Goal: Find contact information: Find contact information

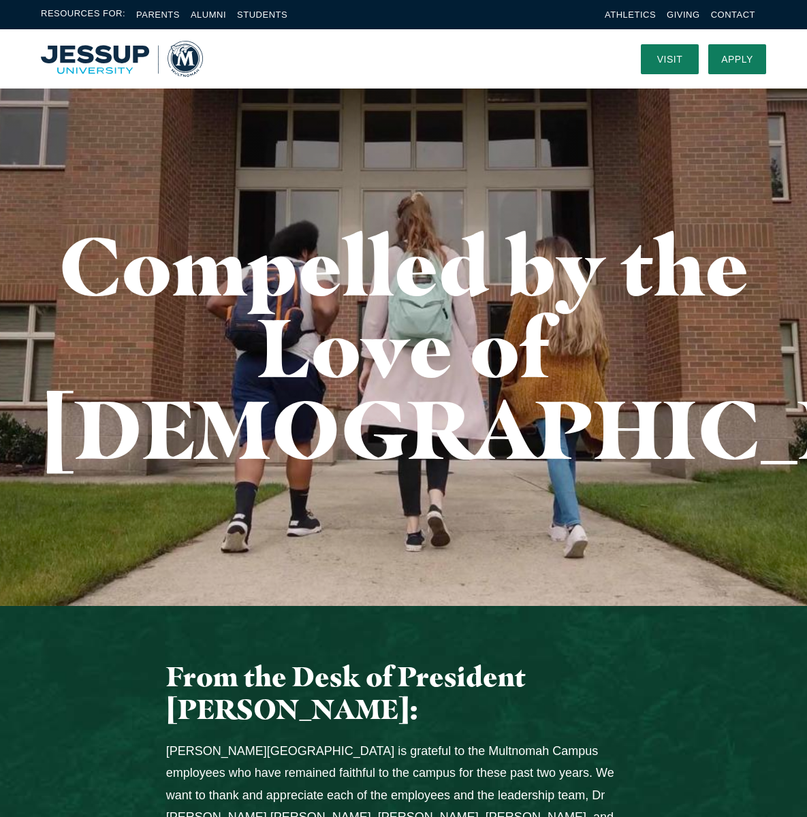
click at [717, 12] on link "Contact" at bounding box center [733, 15] width 44 height 10
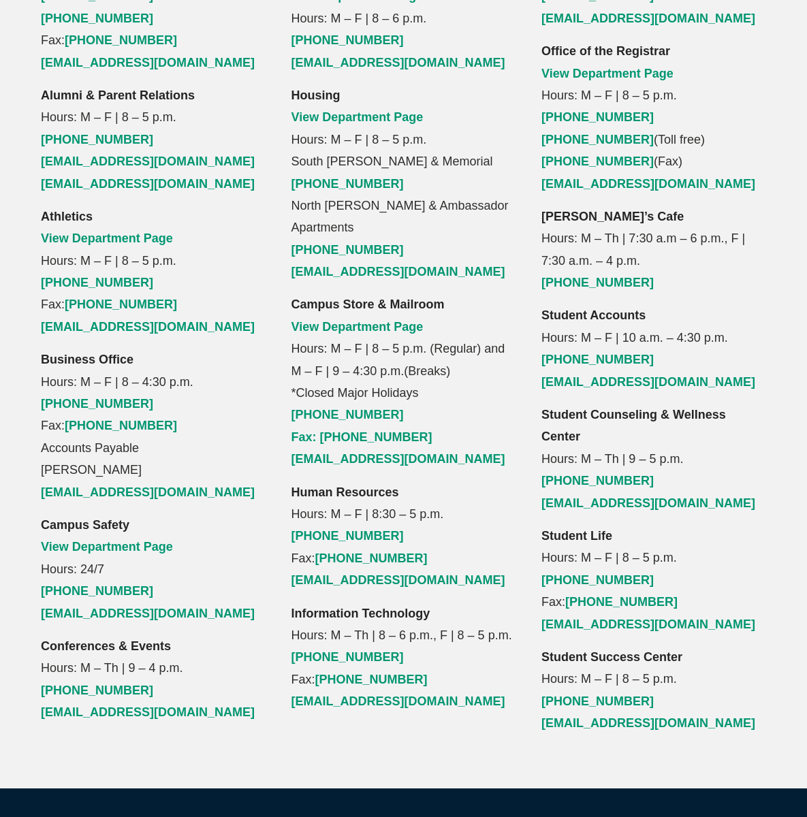
scroll to position [1442, 0]
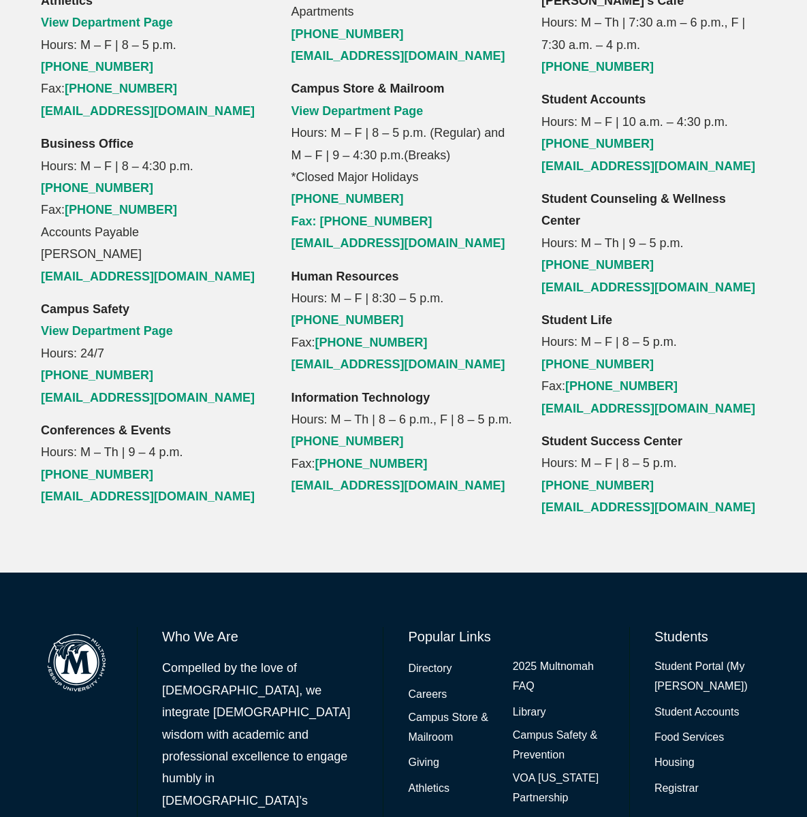
click at [428, 659] on link "Directory" at bounding box center [430, 669] width 44 height 20
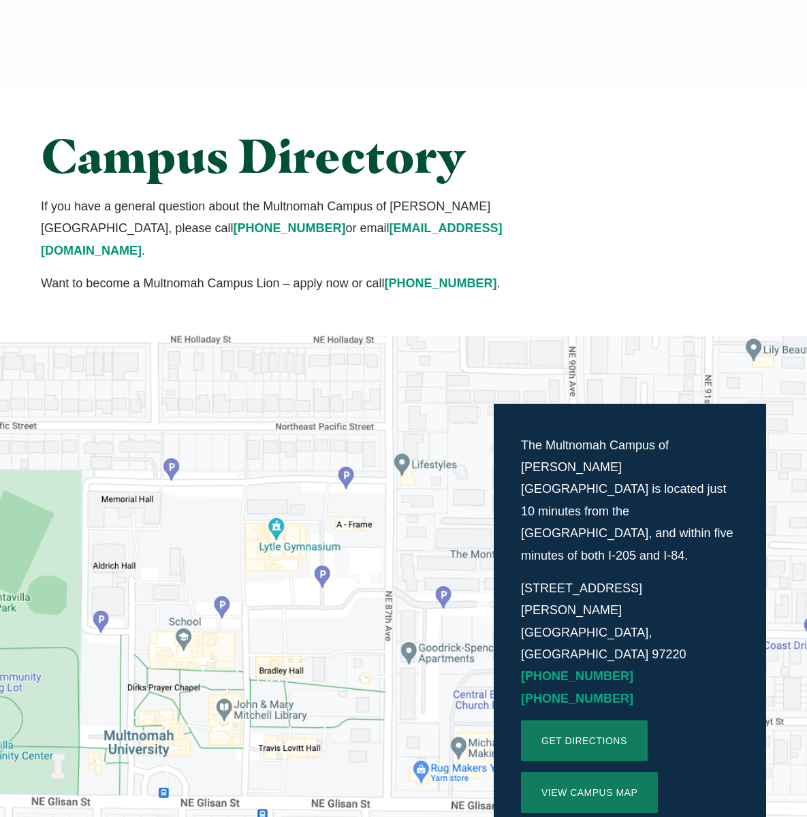
scroll to position [1442, 0]
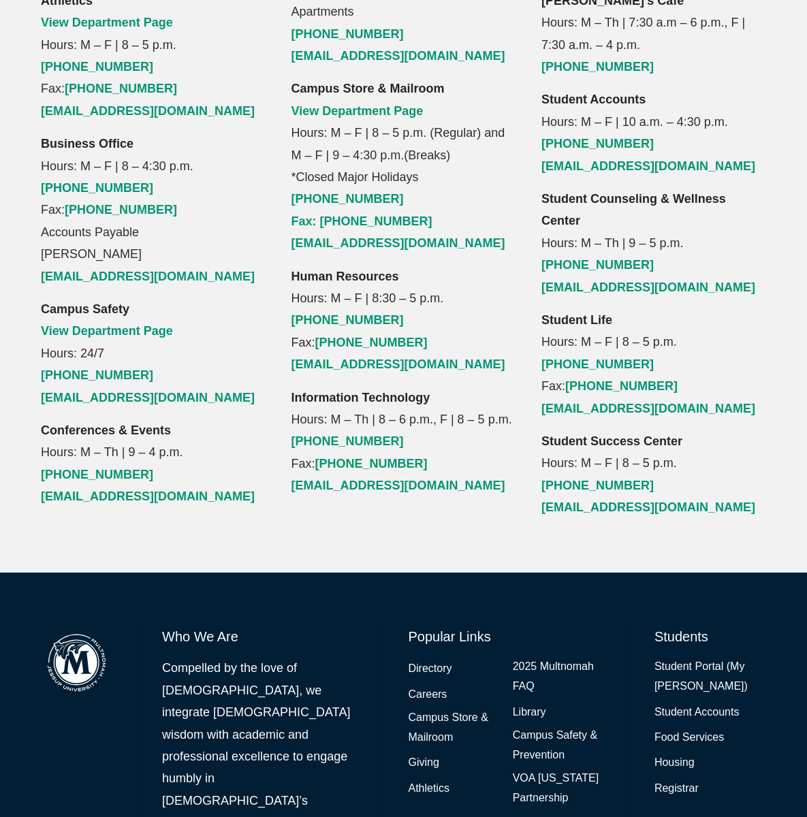
click at [757, 89] on p "Student Accounts Hours: M – F | 10 a.m. – 4:30 p.m. (503) 251-5345 studentaccou…" at bounding box center [653, 133] width 225 height 89
click at [432, 659] on link "Directory" at bounding box center [430, 669] width 44 height 20
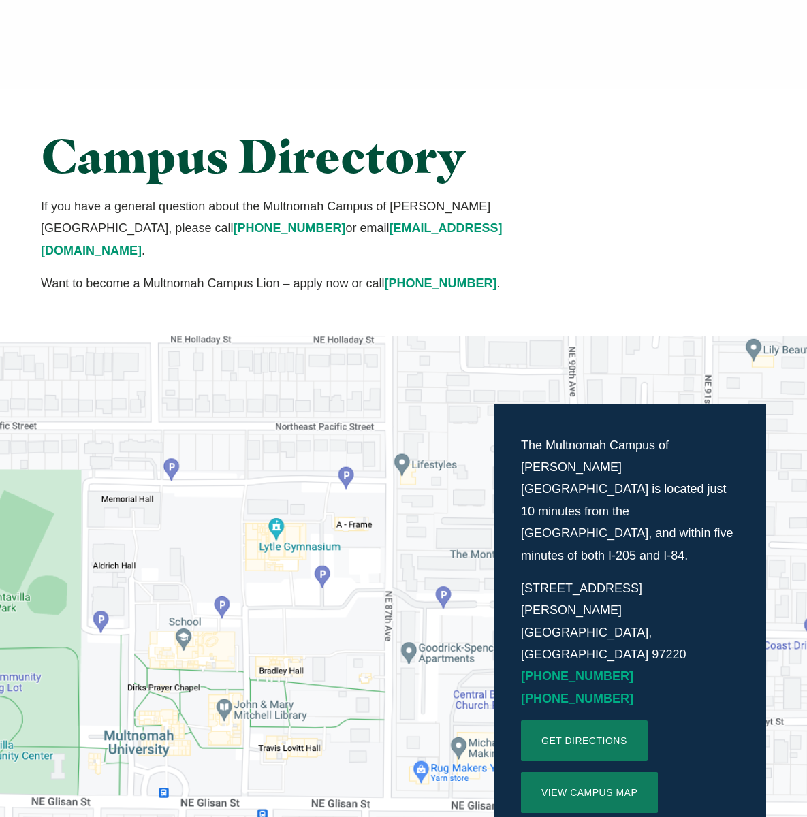
scroll to position [1442, 0]
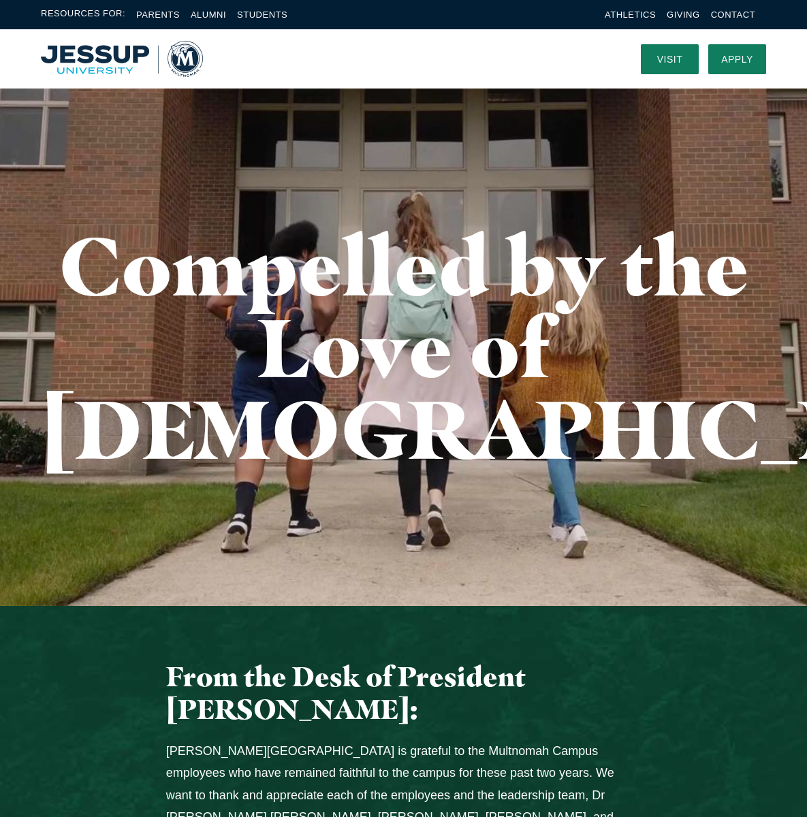
click at [717, 12] on link "Contact" at bounding box center [733, 15] width 44 height 10
click at [667, 19] on link "Giving" at bounding box center [683, 15] width 33 height 10
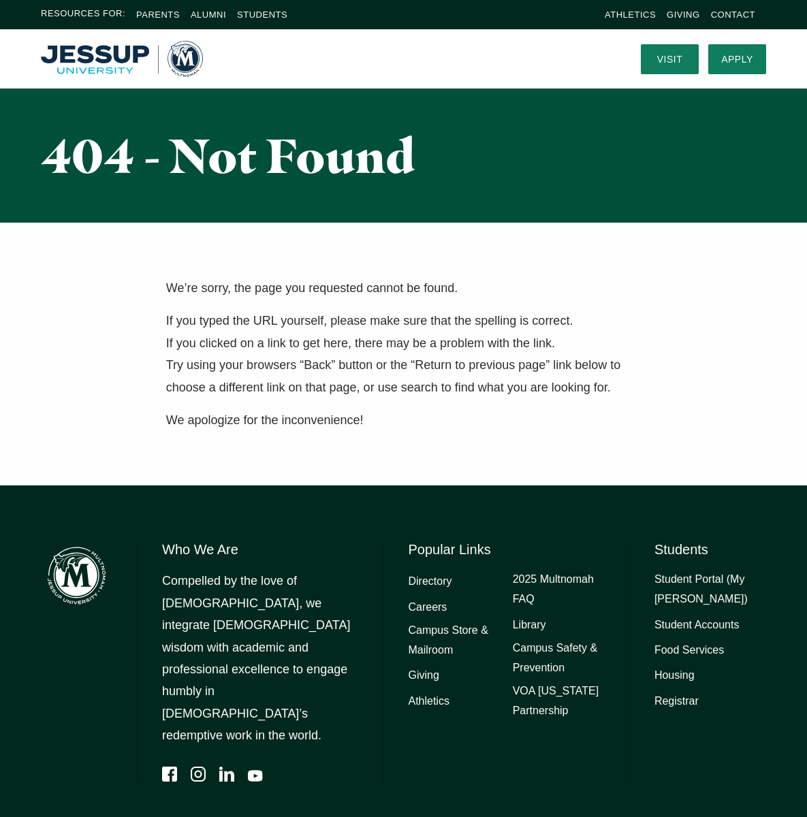
click at [519, 595] on link "2025 Multnomah FAQ" at bounding box center [559, 589] width 92 height 39
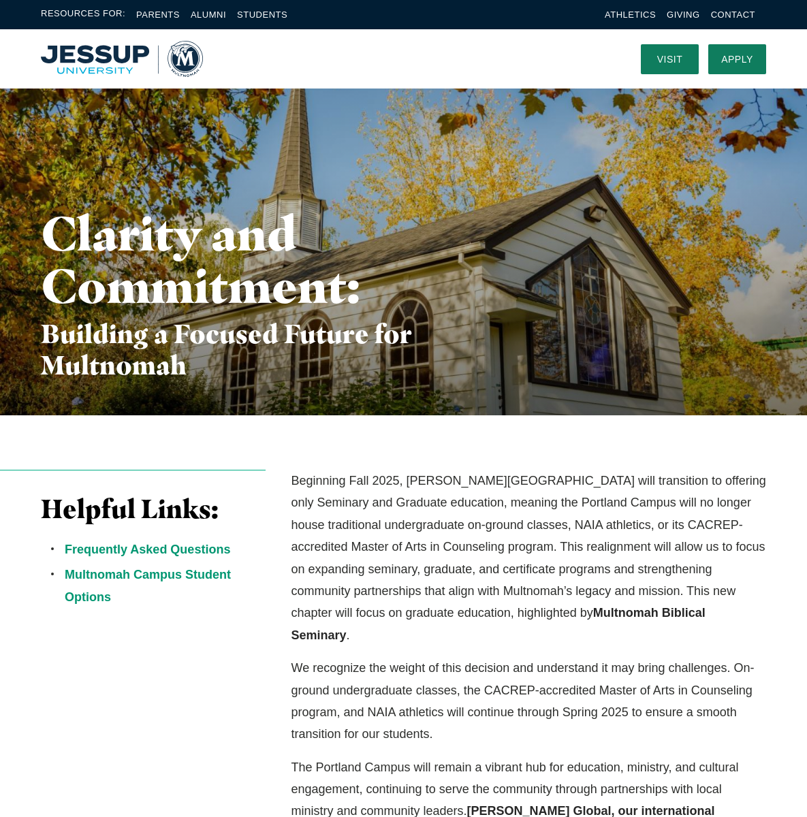
click at [596, 16] on div "Resources For: Parents Alumni Students Athletics Giving Contact" at bounding box center [403, 15] width 807 height 16
click at [264, 16] on link "Students" at bounding box center [262, 15] width 50 height 10
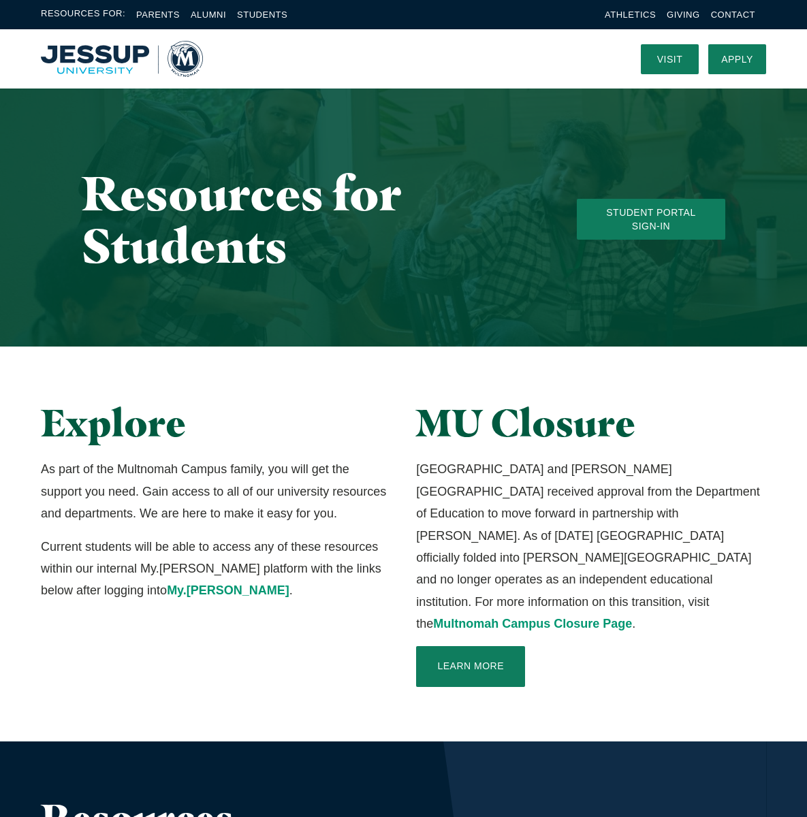
click at [84, 445] on h2 "Explore" at bounding box center [216, 423] width 350 height 44
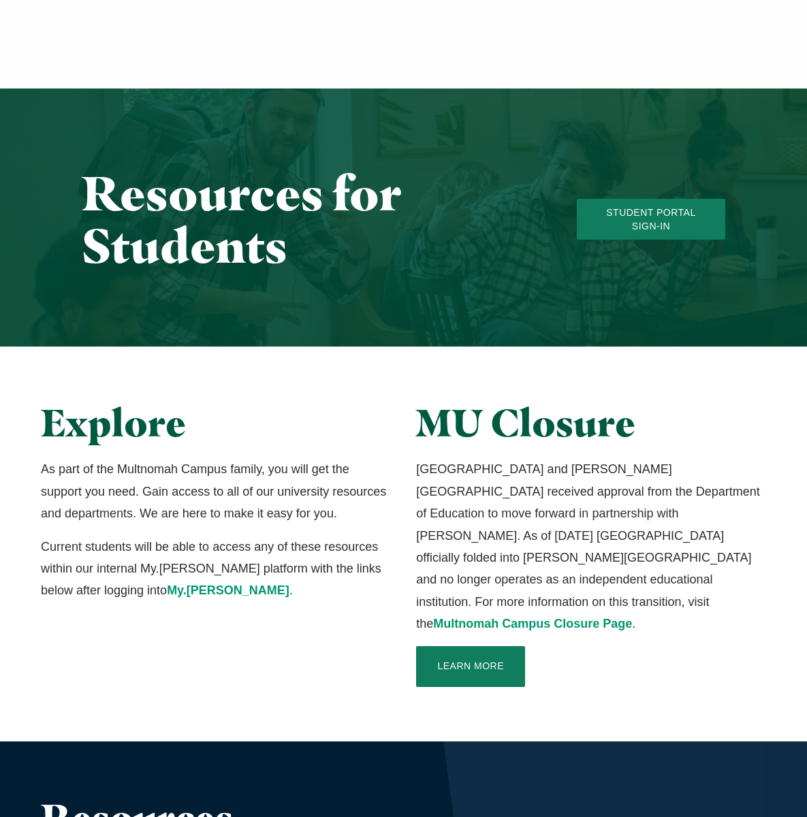
scroll to position [1093, 0]
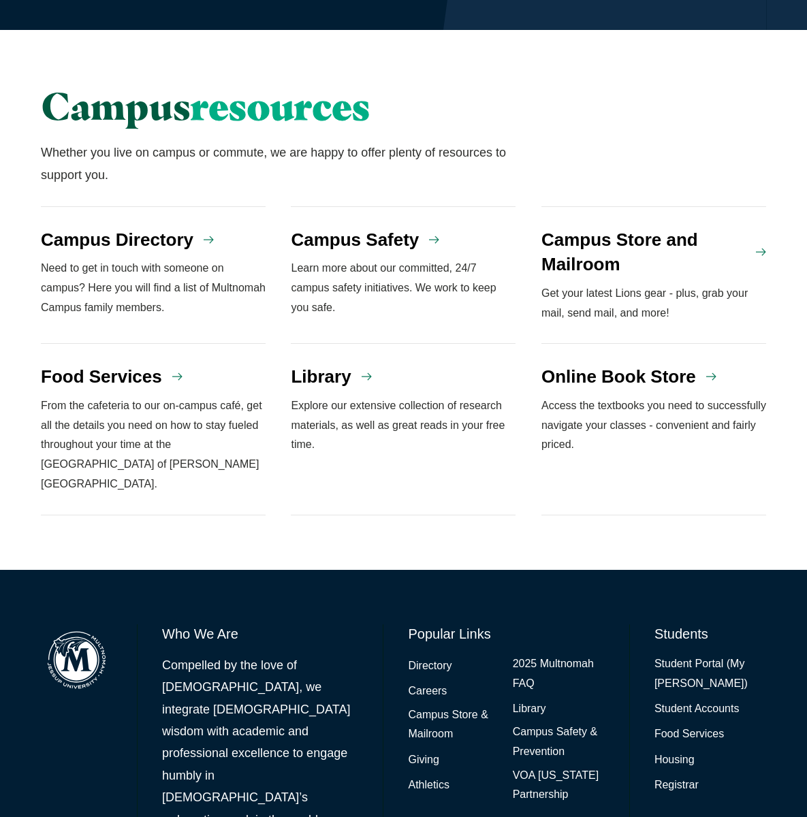
click at [425, 656] on link "Directory" at bounding box center [430, 666] width 44 height 20
